Goal: Task Accomplishment & Management: Manage account settings

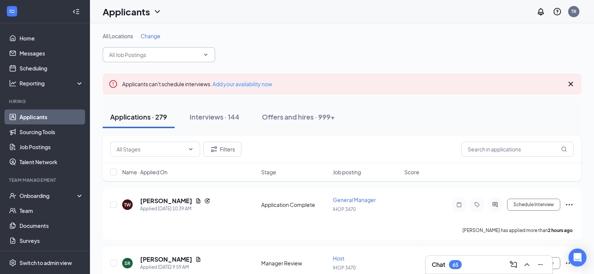
click at [204, 54] on icon "ChevronDown" at bounding box center [206, 55] width 6 height 6
click at [208, 58] on span at bounding box center [159, 54] width 112 height 15
click at [213, 54] on span at bounding box center [159, 54] width 112 height 15
click at [199, 53] on input "text" at bounding box center [154, 55] width 91 height 8
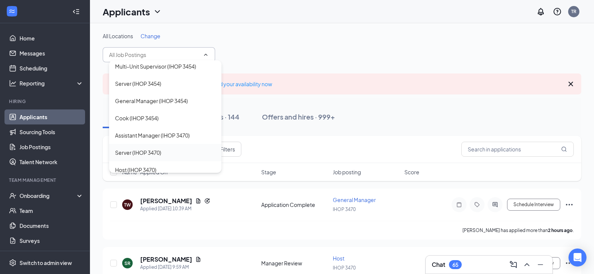
scroll to position [600, 0]
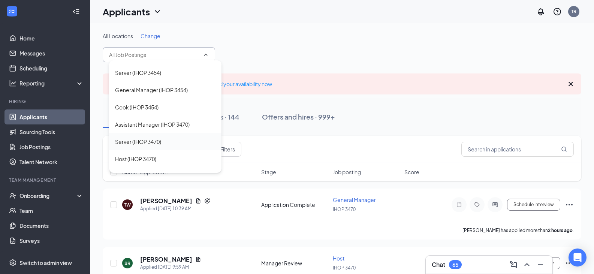
click at [159, 140] on div "Server (IHOP 3470)" at bounding box center [138, 142] width 46 height 8
type input "Server (IHOP 3470)"
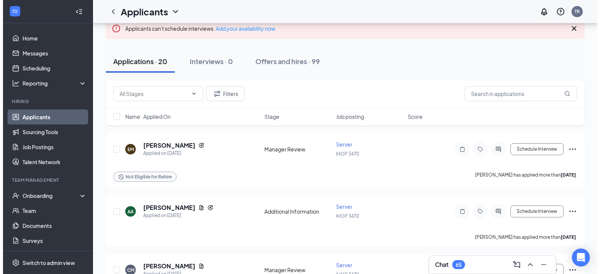
scroll to position [75, 0]
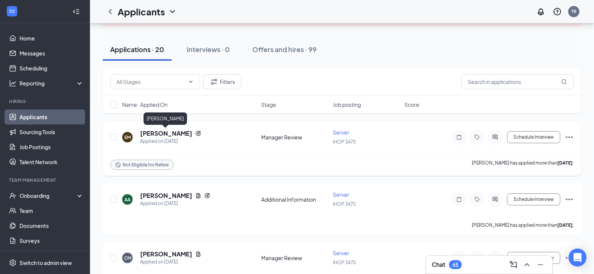
click at [173, 132] on h5 "[PERSON_NAME]" at bounding box center [166, 133] width 52 height 8
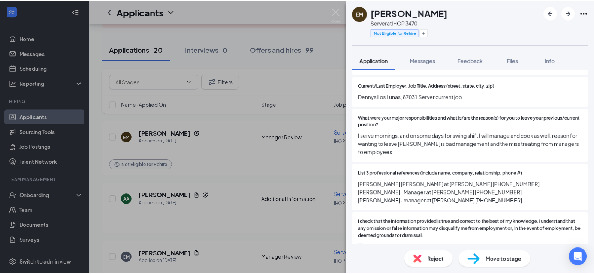
scroll to position [825, 0]
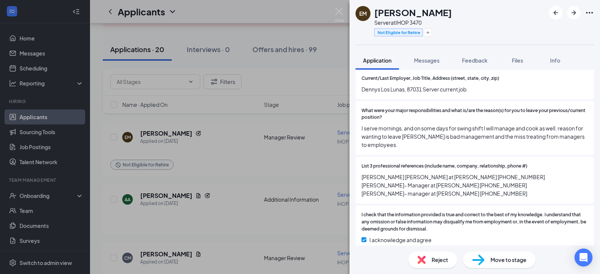
click at [245, 159] on div "EM [PERSON_NAME] Server at IHOP 3470 Not Eligible for Rehire Application Messag…" at bounding box center [300, 137] width 600 height 274
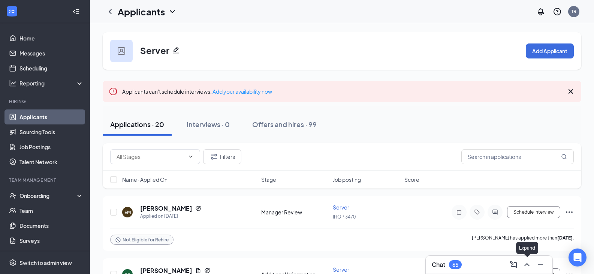
click at [528, 267] on icon "ChevronUp" at bounding box center [527, 264] width 9 height 9
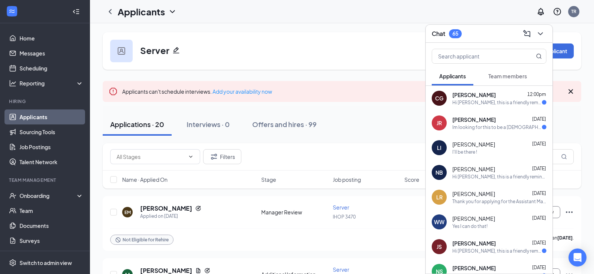
click at [494, 107] on div "[PERSON_NAME] 12:00pm Hi [PERSON_NAME], this is a friendly reminder. Your meeti…" at bounding box center [489, 98] width 127 height 25
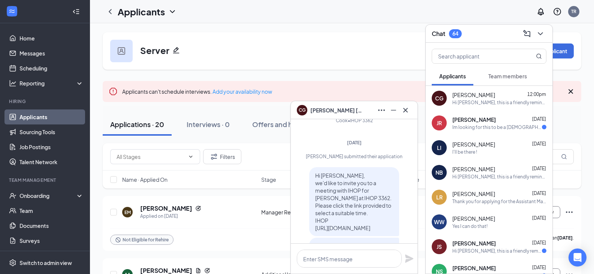
scroll to position [-619, 0]
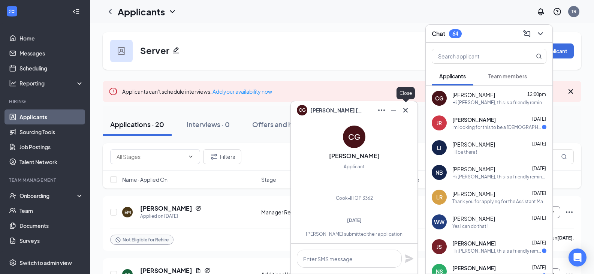
click at [408, 112] on icon "Cross" at bounding box center [405, 110] width 9 height 9
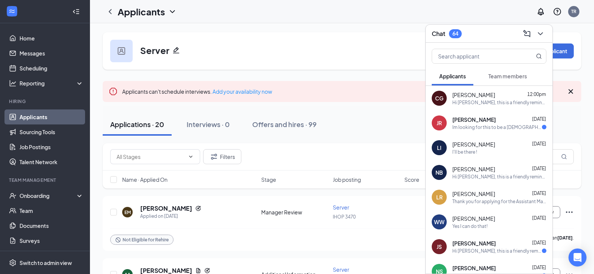
click at [465, 120] on span "[PERSON_NAME]" at bounding box center [474, 119] width 43 height 7
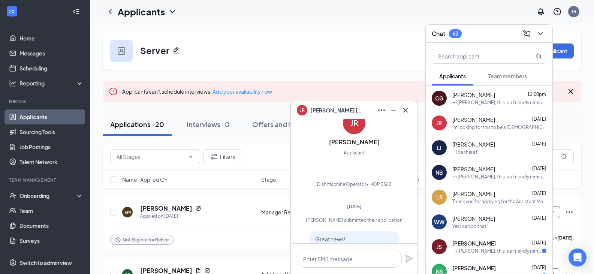
scroll to position [-958, 0]
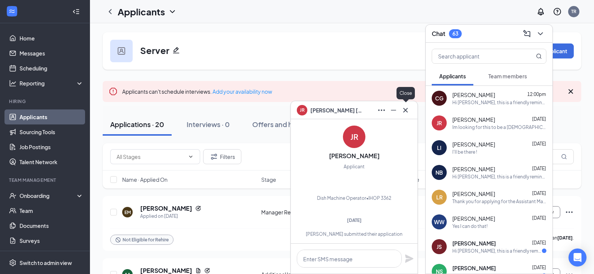
click at [406, 111] on icon "Cross" at bounding box center [405, 110] width 9 height 9
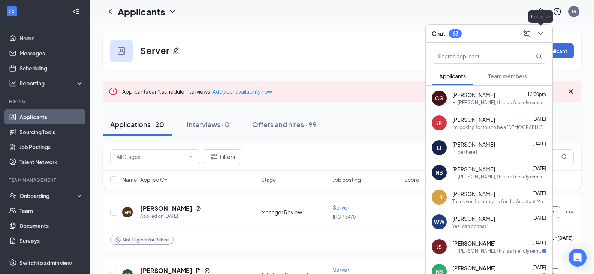
click at [538, 32] on icon "ChevronDown" at bounding box center [540, 33] width 9 height 9
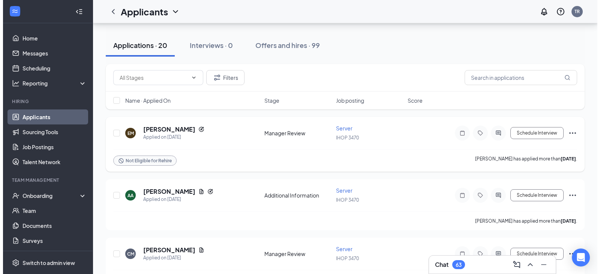
scroll to position [150, 0]
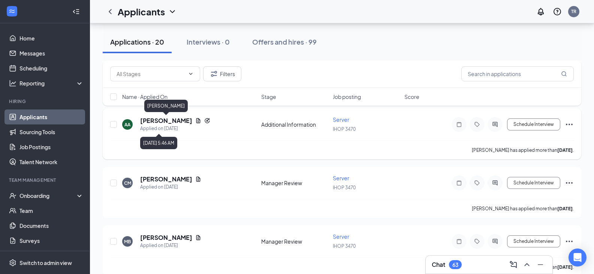
click at [169, 121] on h5 "[PERSON_NAME]" at bounding box center [166, 121] width 52 height 8
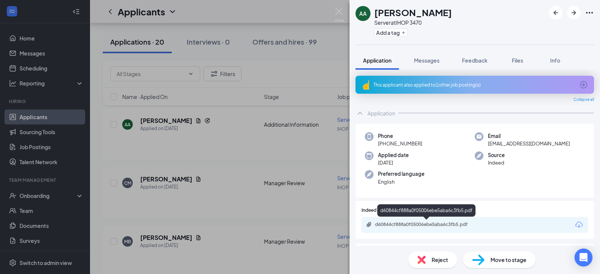
click at [421, 224] on div "d60844cf888a0f05006ebe5aba6c3fb5.pdf" at bounding box center [427, 225] width 105 height 6
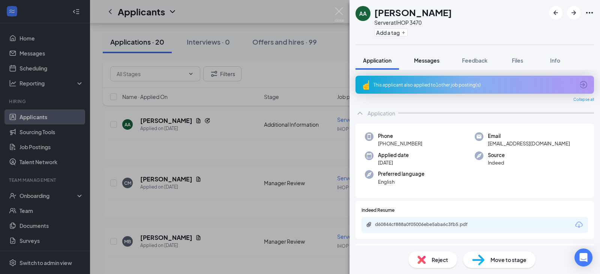
drag, startPoint x: 419, startPoint y: 52, endPoint x: 425, endPoint y: 58, distance: 8.8
click at [419, 52] on button "Messages" at bounding box center [426, 60] width 40 height 19
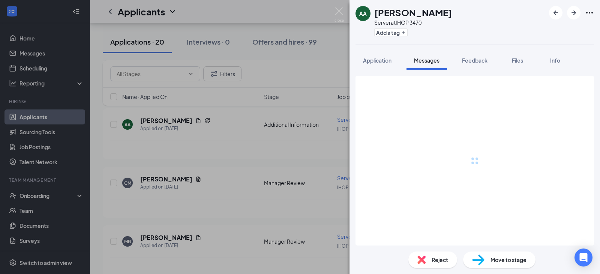
click at [425, 58] on span "Messages" at bounding box center [426, 60] width 25 height 7
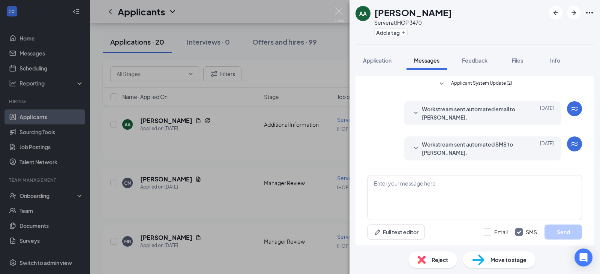
click at [487, 261] on div "Move to stage" at bounding box center [499, 260] width 72 height 16
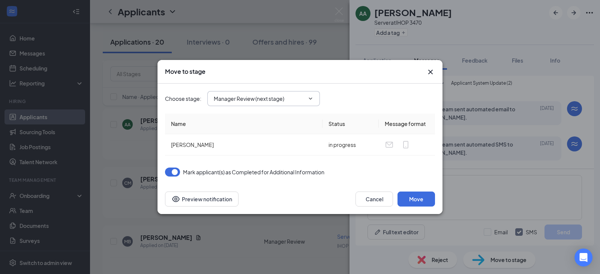
click at [302, 100] on input "Manager Review (next stage)" at bounding box center [259, 98] width 91 height 8
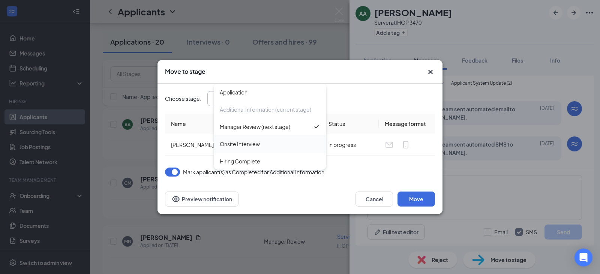
click at [279, 145] on div "Onsite Interview" at bounding box center [270, 144] width 100 height 8
type input "Onsite Interview"
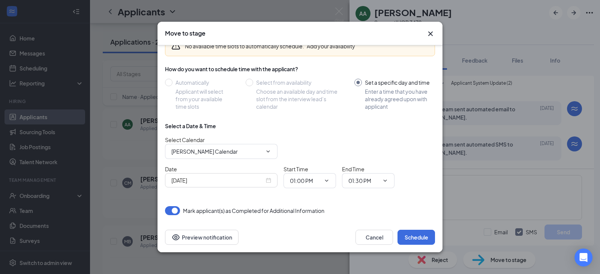
scroll to position [42, 0]
click at [382, 183] on icon "ChevronDown" at bounding box center [385, 180] width 6 height 6
click at [385, 179] on icon "ChevronDown" at bounding box center [385, 180] width 6 height 6
click at [360, 181] on input "01:30 PM" at bounding box center [363, 180] width 31 height 8
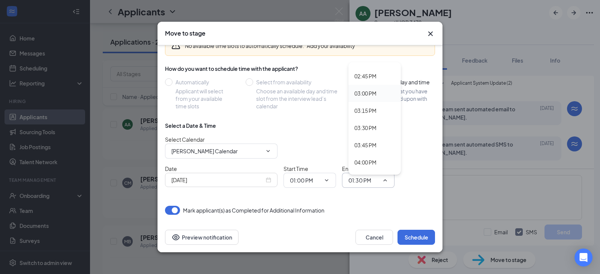
click at [370, 96] on div "03:00 PM" at bounding box center [365, 93] width 22 height 8
type input "03:00 PM"
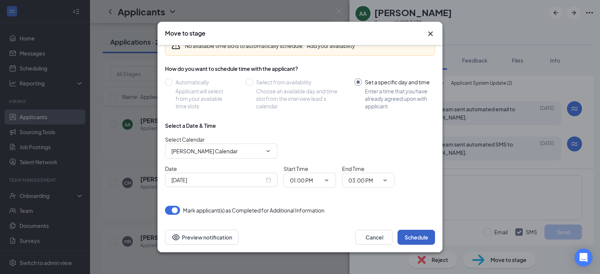
click at [416, 240] on button "Schedule" at bounding box center [415, 237] width 37 height 15
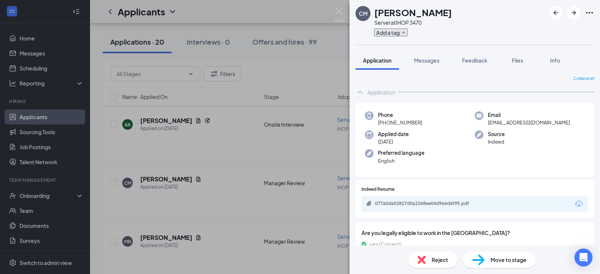
click at [394, 29] on button "Add a tag" at bounding box center [390, 32] width 33 height 8
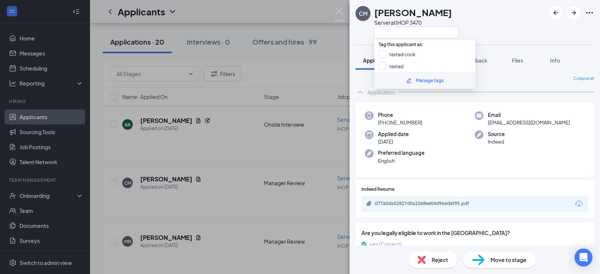
click at [258, 145] on div "CM [PERSON_NAME] Server at IHOP 3470 Application Messages Feedback Files Info C…" at bounding box center [300, 137] width 600 height 274
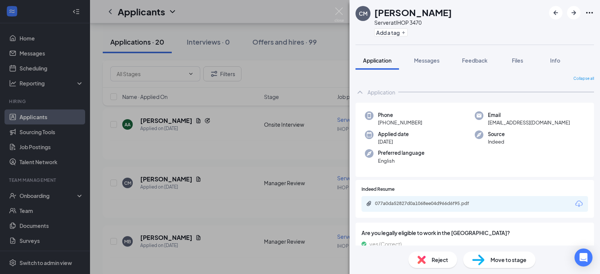
click at [172, 121] on div "CM [PERSON_NAME] Server at IHOP 3470 Add a tag Application Messages Feedback Fi…" at bounding box center [300, 137] width 600 height 274
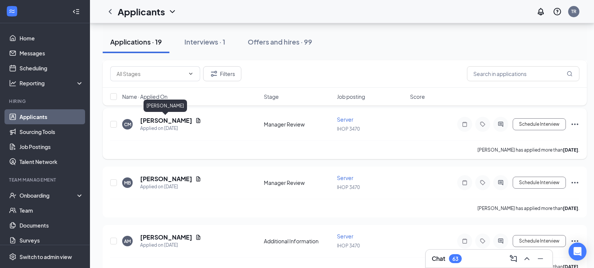
click at [173, 121] on h5 "[PERSON_NAME]" at bounding box center [166, 121] width 52 height 8
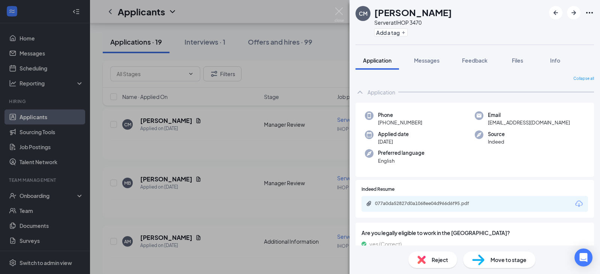
click at [430, 201] on div "077a0da52827d0a1068ee04d966d6f95.pdf" at bounding box center [427, 204] width 105 height 6
click at [493, 263] on span "Move to stage" at bounding box center [508, 260] width 36 height 8
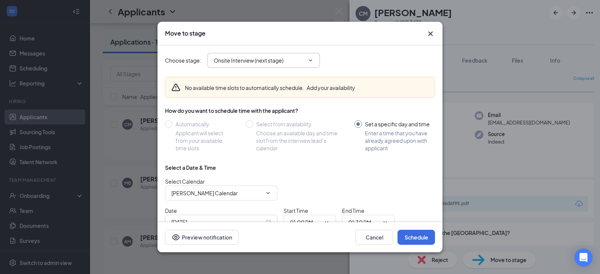
click at [308, 61] on icon "ChevronDown" at bounding box center [310, 60] width 6 height 6
click at [315, 62] on span "Onsite Interview (next stage)" at bounding box center [263, 60] width 112 height 15
click at [310, 60] on icon "ChevronDown" at bounding box center [310, 60] width 6 height 6
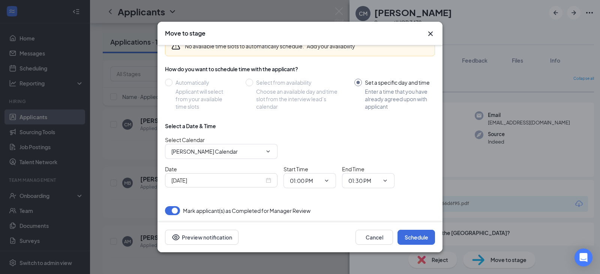
scroll to position [42, 0]
click at [384, 181] on icon "ChevronDown" at bounding box center [385, 180] width 6 height 6
click at [381, 171] on div "End Time 01:30 PM" at bounding box center [368, 176] width 52 height 23
click at [384, 181] on icon "ChevronDown" at bounding box center [385, 180] width 6 height 6
